Goal: Transaction & Acquisition: Book appointment/travel/reservation

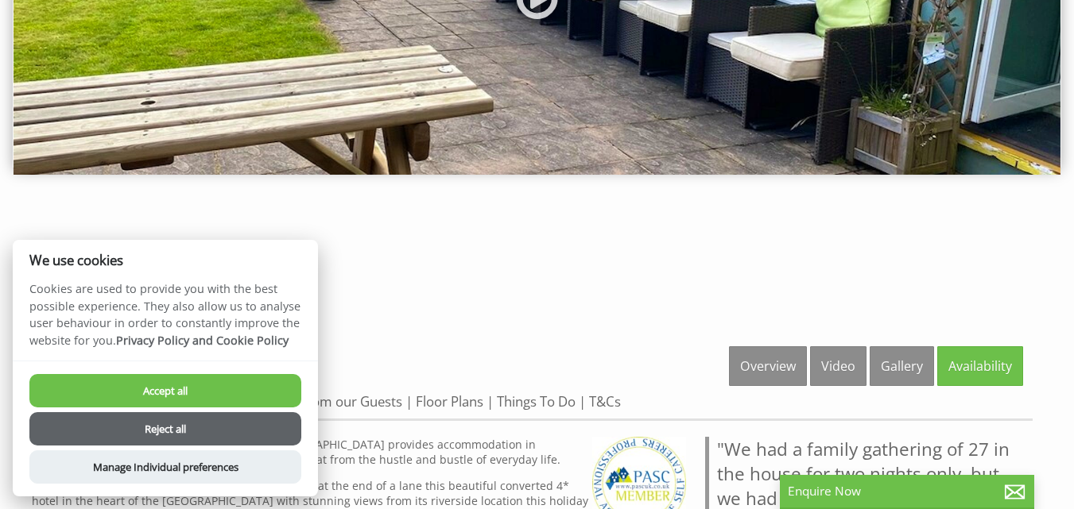
scroll to position [318, 0]
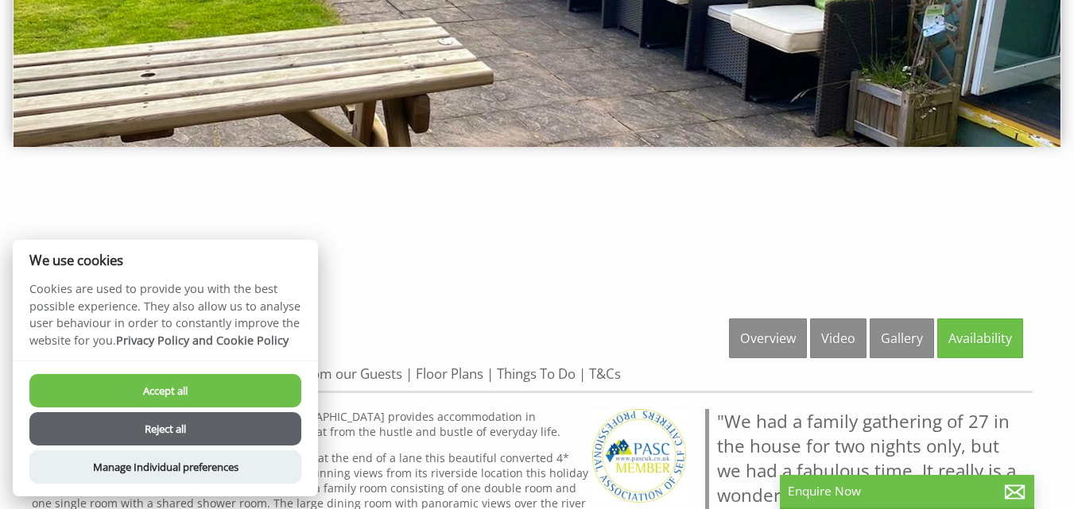
click at [276, 376] on button "Accept all" at bounding box center [165, 390] width 272 height 33
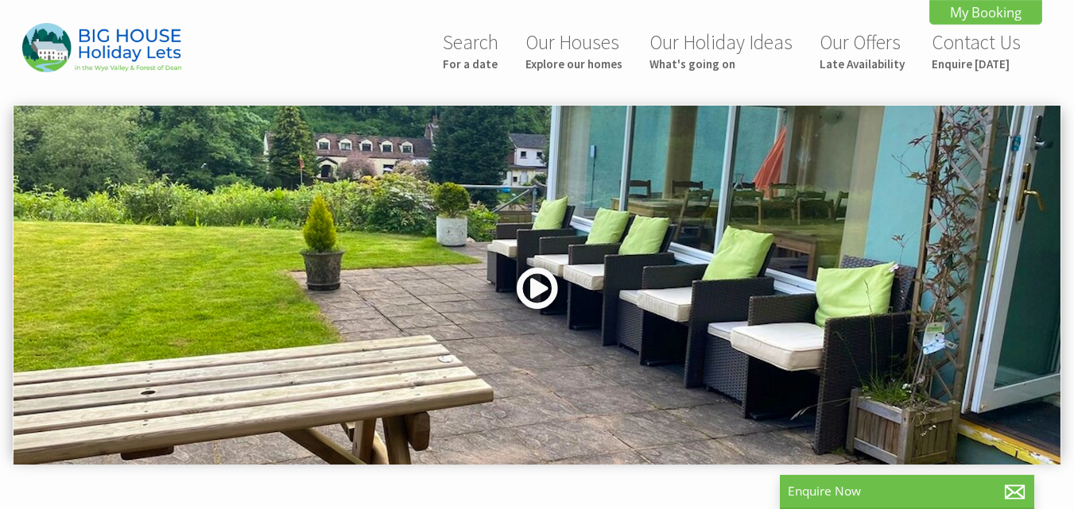
click at [520, 296] on link at bounding box center [537, 293] width 48 height 65
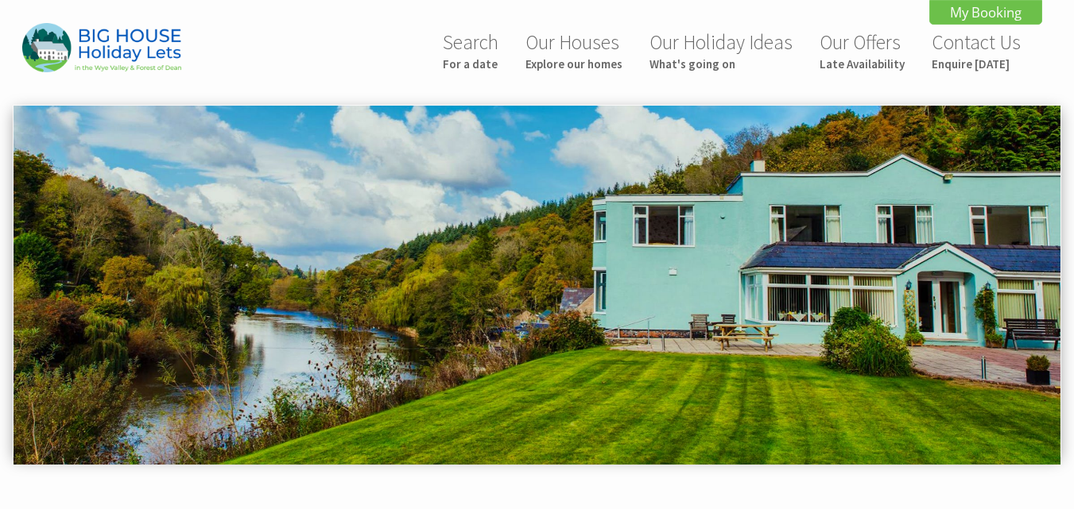
scroll to position [806, 0]
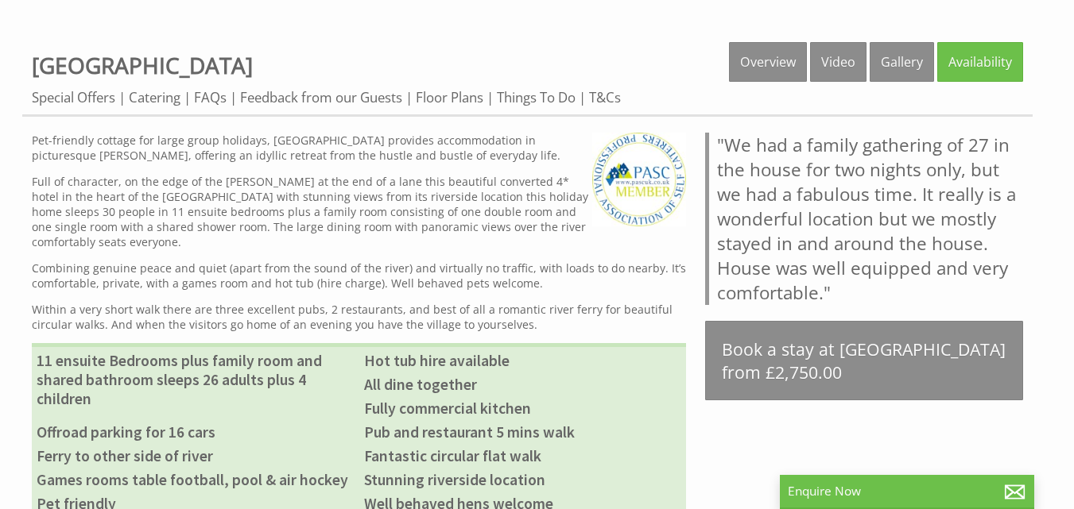
scroll to position [556, 0]
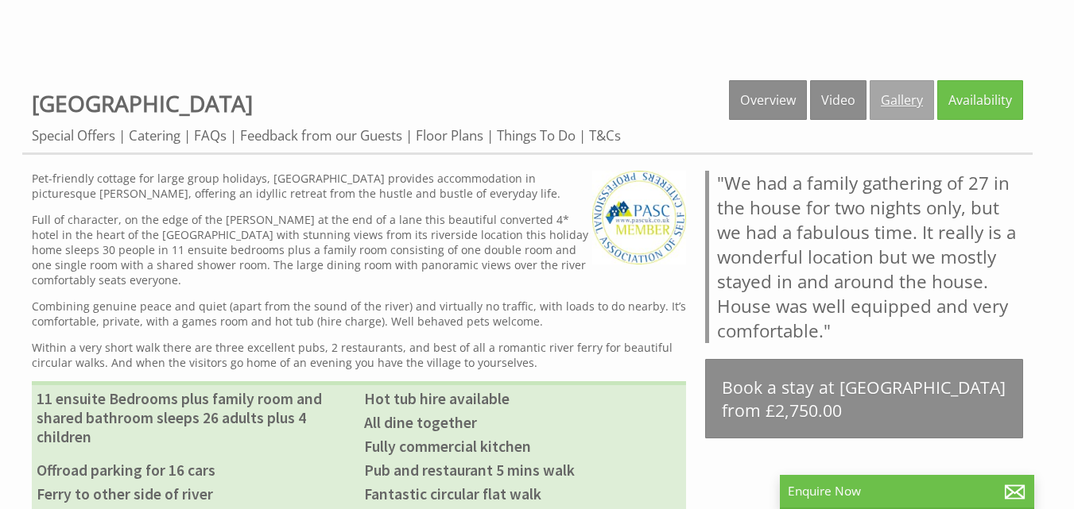
click at [890, 113] on link "Gallery" at bounding box center [901, 100] width 64 height 40
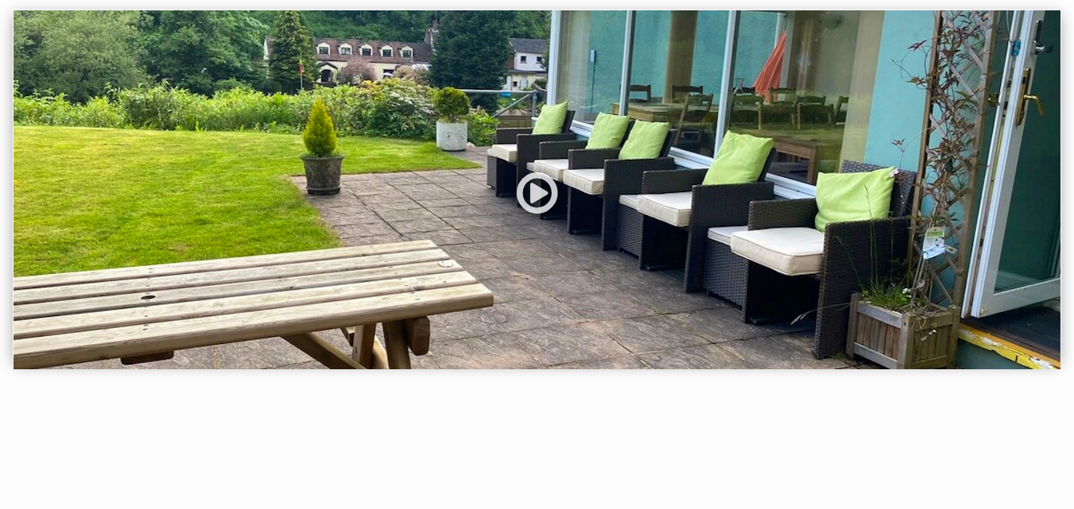
scroll to position [159, 0]
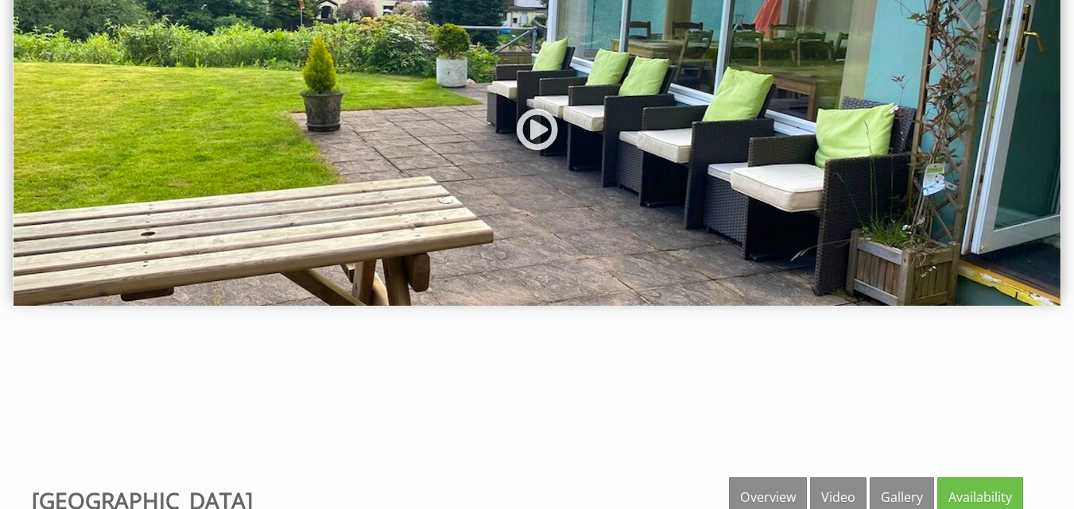
click at [565, 126] on img at bounding box center [537, 126] width 1047 height 359
click at [552, 128] on link at bounding box center [537, 135] width 48 height 65
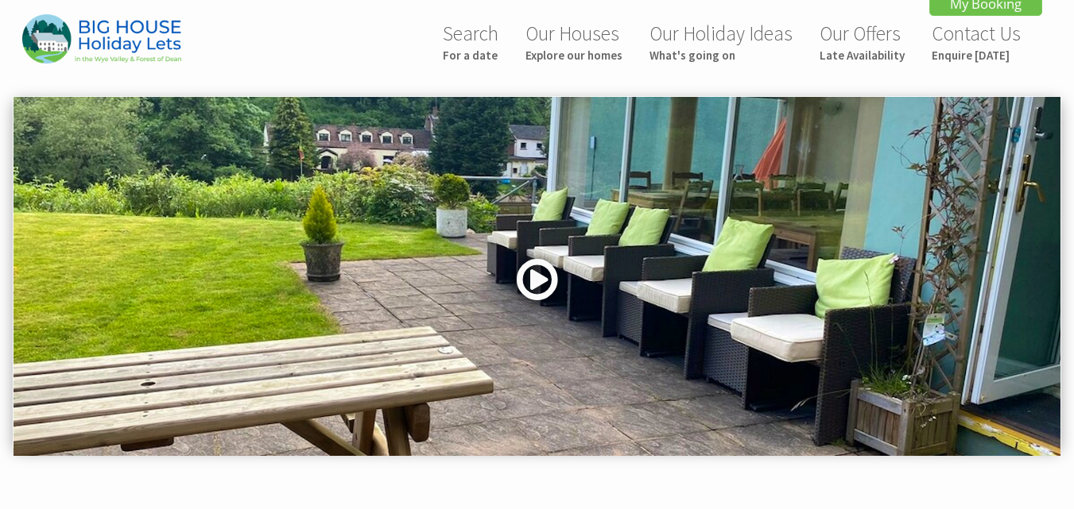
scroll to position [0, 0]
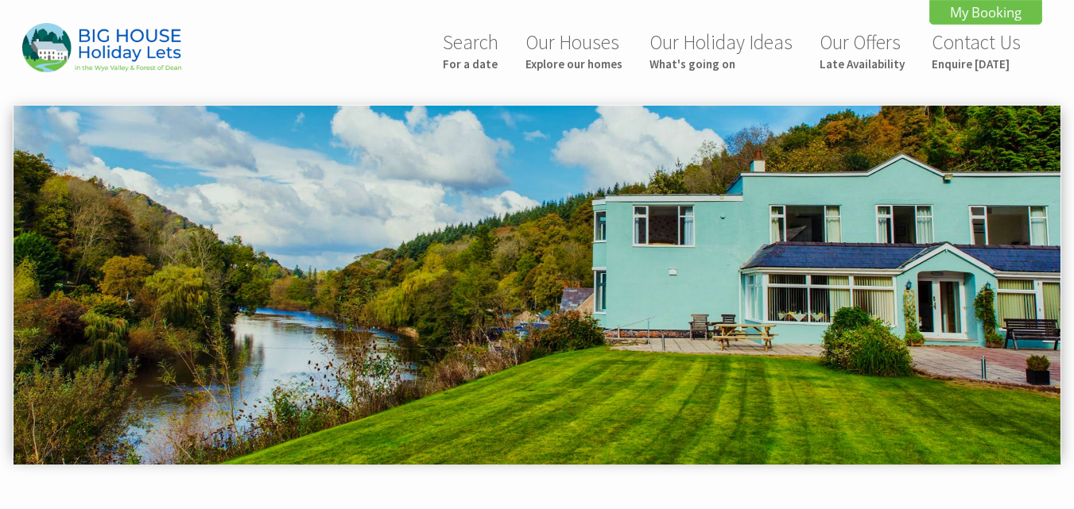
scroll to position [726, 0]
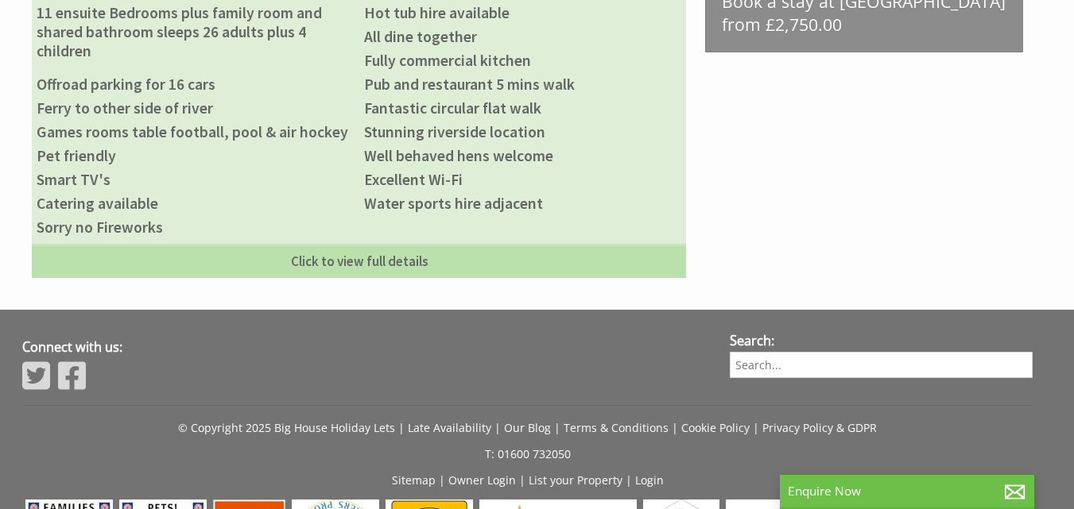
scroll to position [954, 0]
